Goal: Transaction & Acquisition: Subscribe to service/newsletter

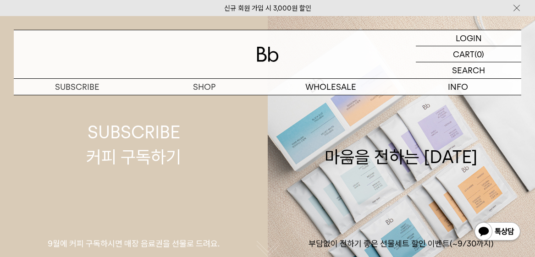
click at [124, 138] on div "SUBSCRIBE 커피 구독하기" at bounding box center [133, 144] width 95 height 49
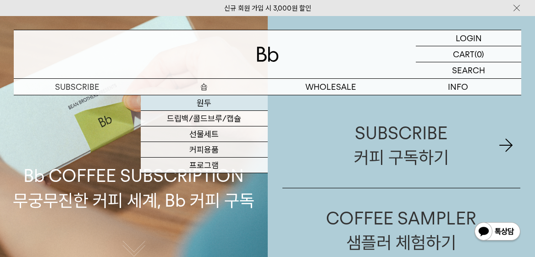
click at [204, 103] on link "원두" at bounding box center [204, 103] width 127 height 16
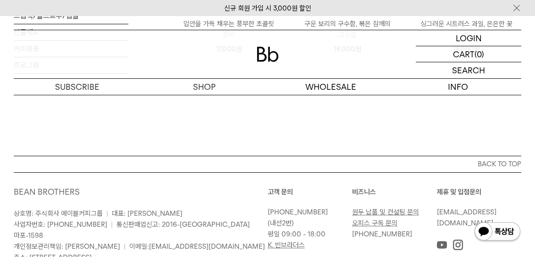
scroll to position [875, 0]
